Goal: Information Seeking & Learning: Learn about a topic

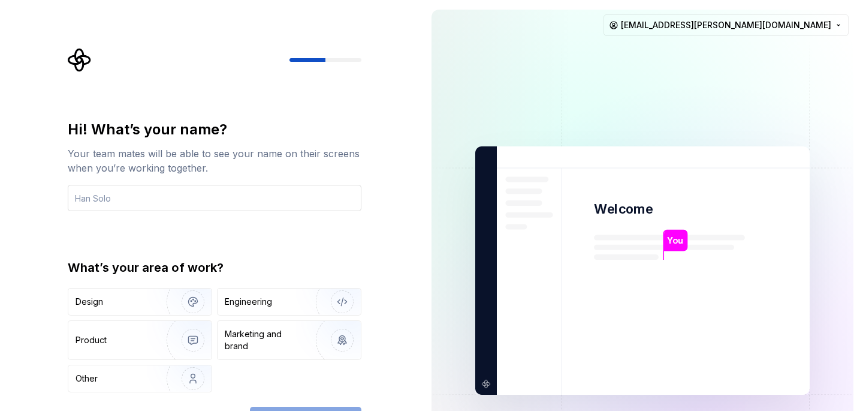
click at [259, 200] on input "text" at bounding box center [215, 198] width 294 height 26
type input "Marinica"
click at [197, 376] on img "button" at bounding box center [185, 378] width 77 height 80
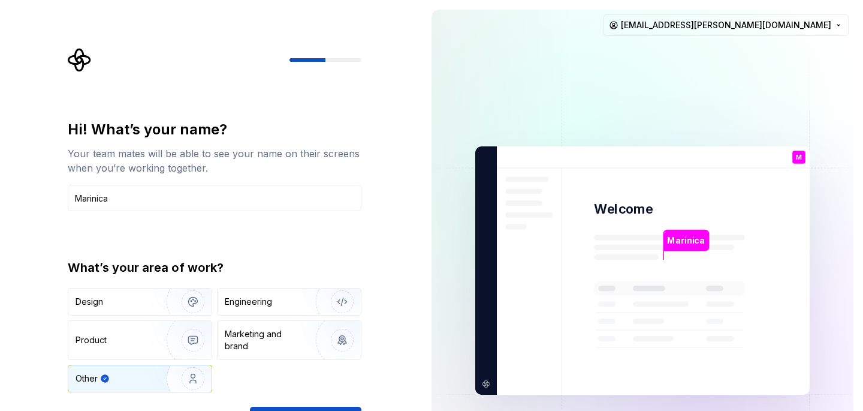
type button "Other"
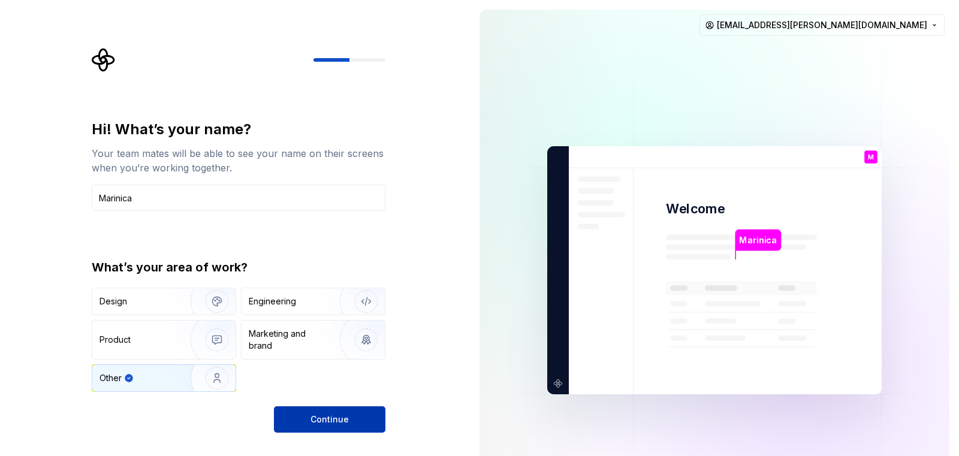
click at [357, 410] on button "Continue" at bounding box center [330, 420] width 112 height 26
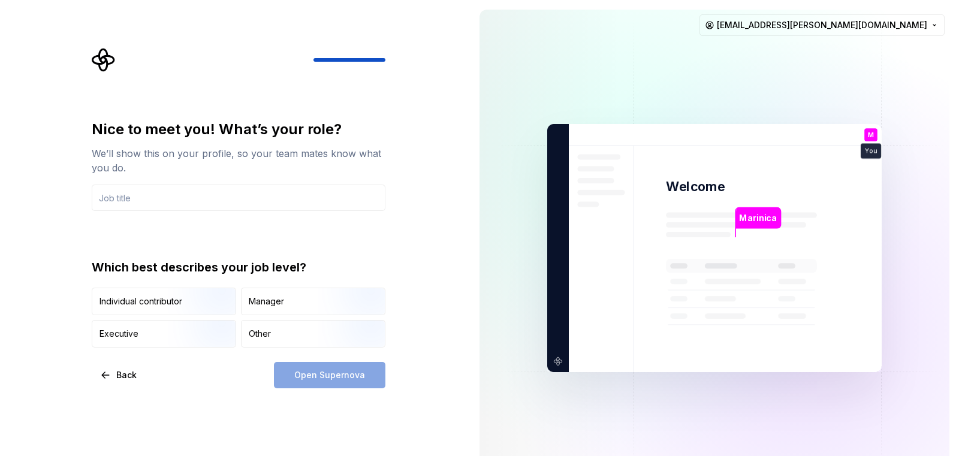
click at [327, 359] on div "Nice to meet you! What’s your role? We’ll show this on your profile, so your te…" at bounding box center [239, 254] width 294 height 269
click at [181, 288] on img "button" at bounding box center [206, 316] width 77 height 80
click at [176, 185] on input "text" at bounding box center [239, 198] width 294 height 26
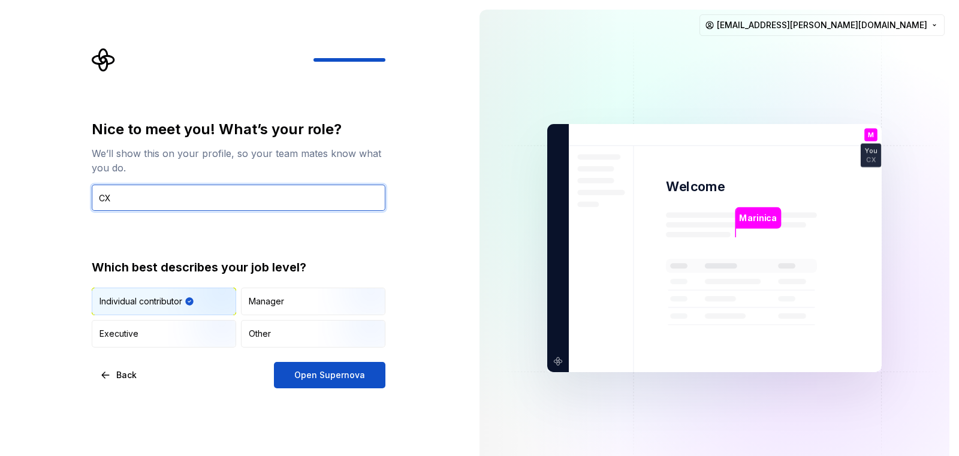
type input "C"
type input "CX"
click at [98, 195] on input "CX" at bounding box center [239, 198] width 294 height 26
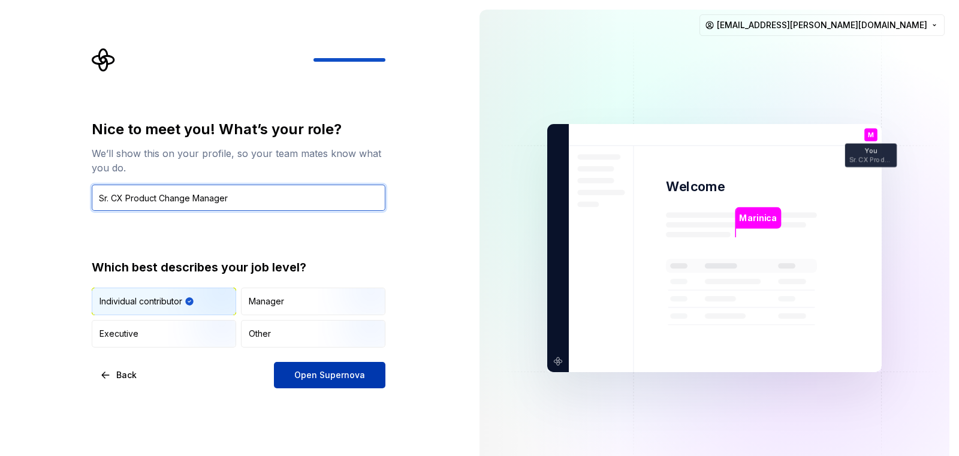
type input "Sr. CX Product Change Manager"
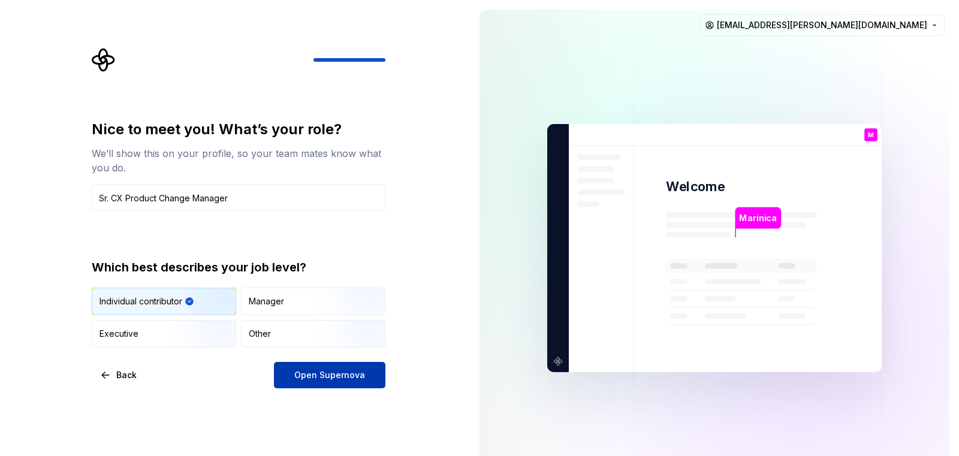
click at [315, 377] on span "Open Supernova" at bounding box center [329, 375] width 71 height 12
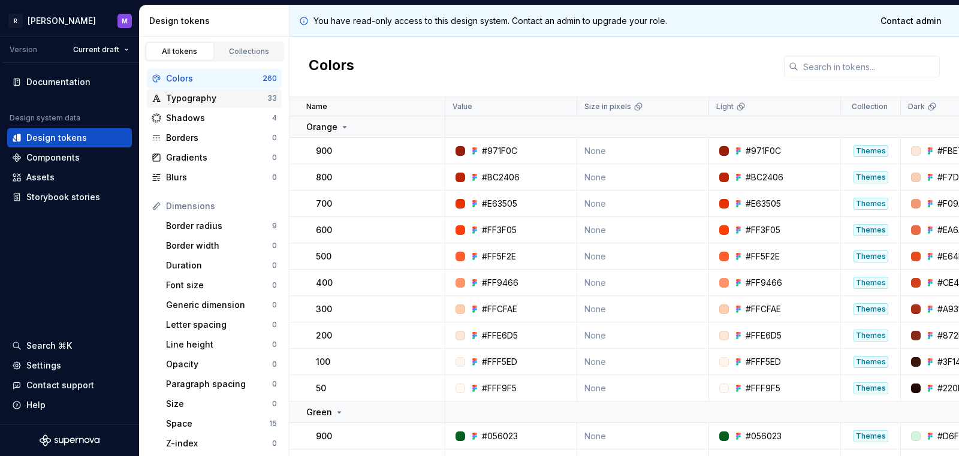
click at [198, 92] on div "Typography" at bounding box center [216, 98] width 101 height 12
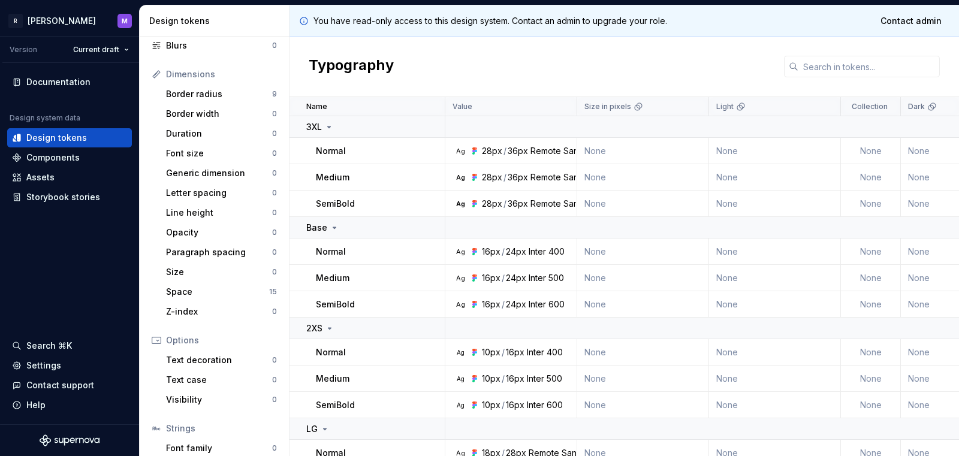
scroll to position [199, 0]
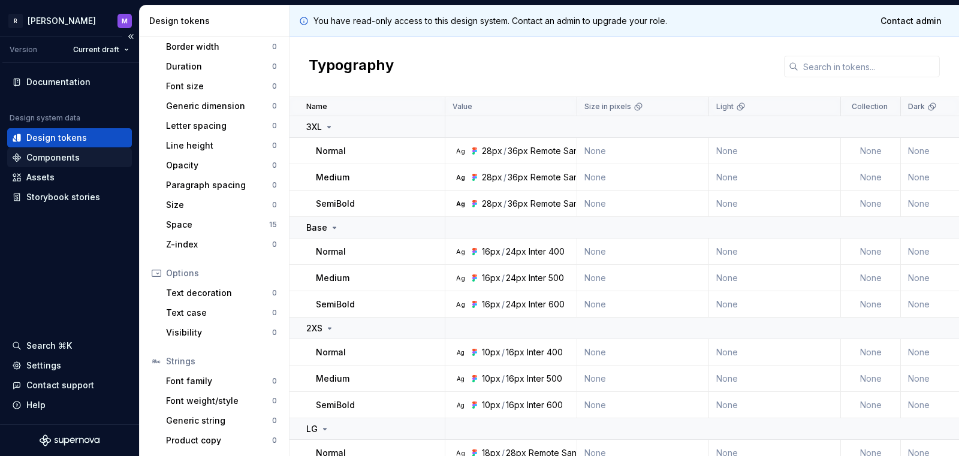
click at [76, 158] on div "Components" at bounding box center [52, 158] width 53 height 12
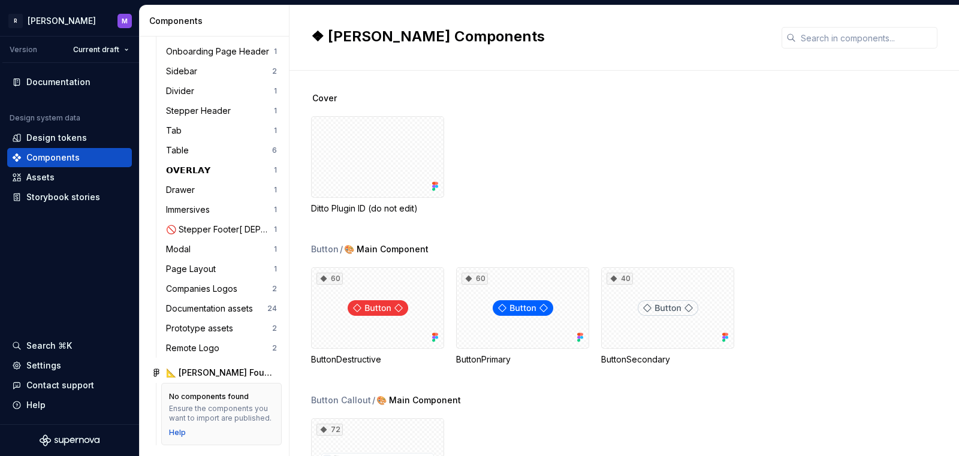
scroll to position [999, 0]
click at [65, 176] on div "Assets" at bounding box center [69, 177] width 115 height 12
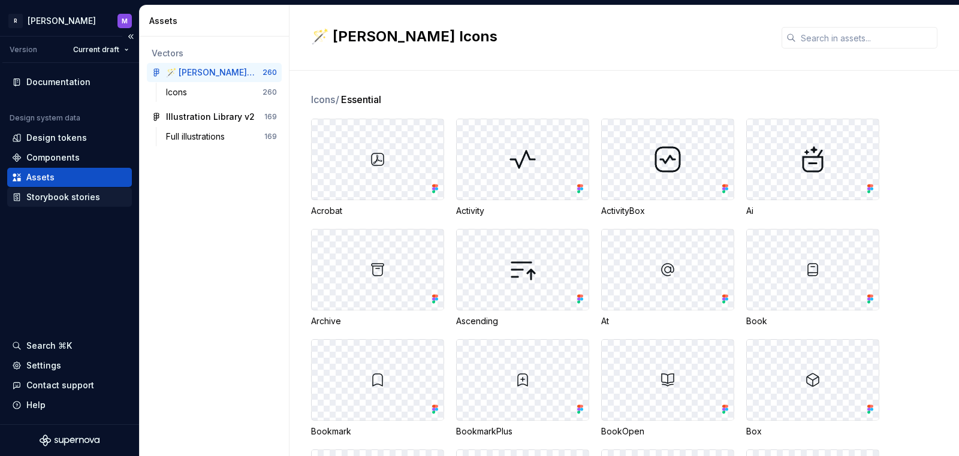
click at [63, 198] on div "Storybook stories" at bounding box center [63, 197] width 74 height 12
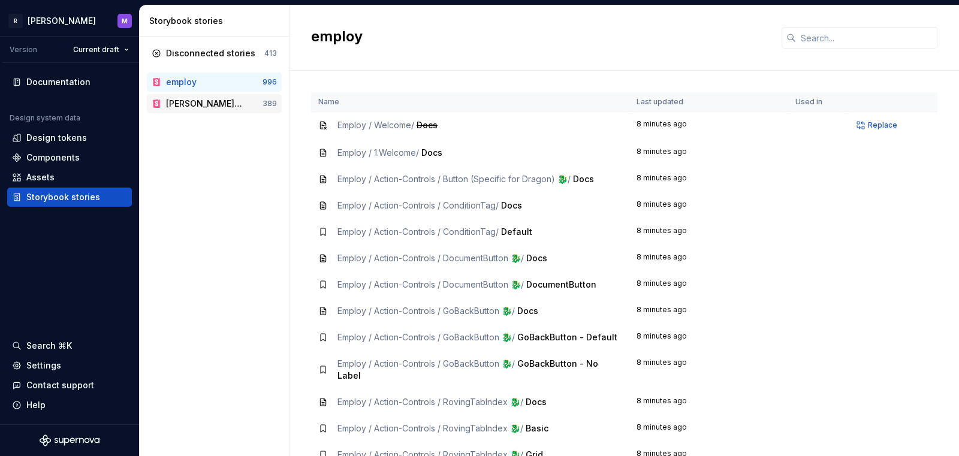
click at [188, 108] on div "[PERSON_NAME] Storybook" at bounding box center [204, 104] width 77 height 12
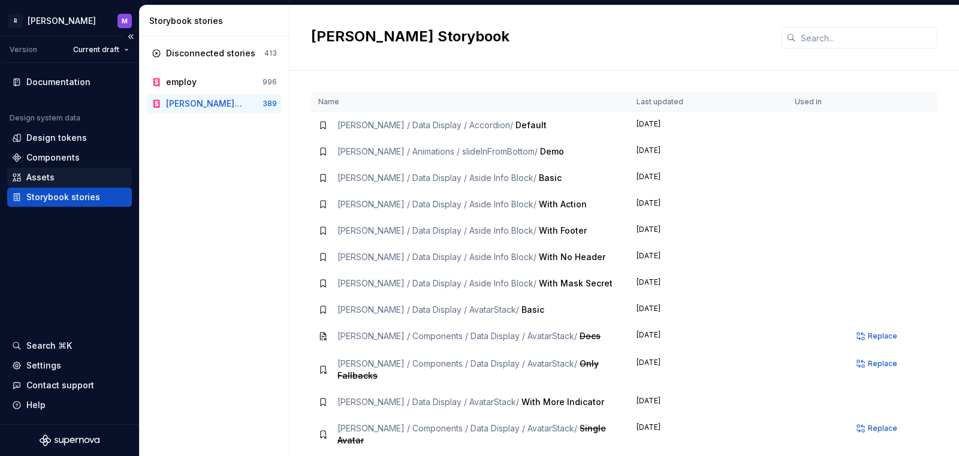
click at [64, 170] on div "Assets" at bounding box center [69, 177] width 125 height 19
